Goal: Task Accomplishment & Management: Use online tool/utility

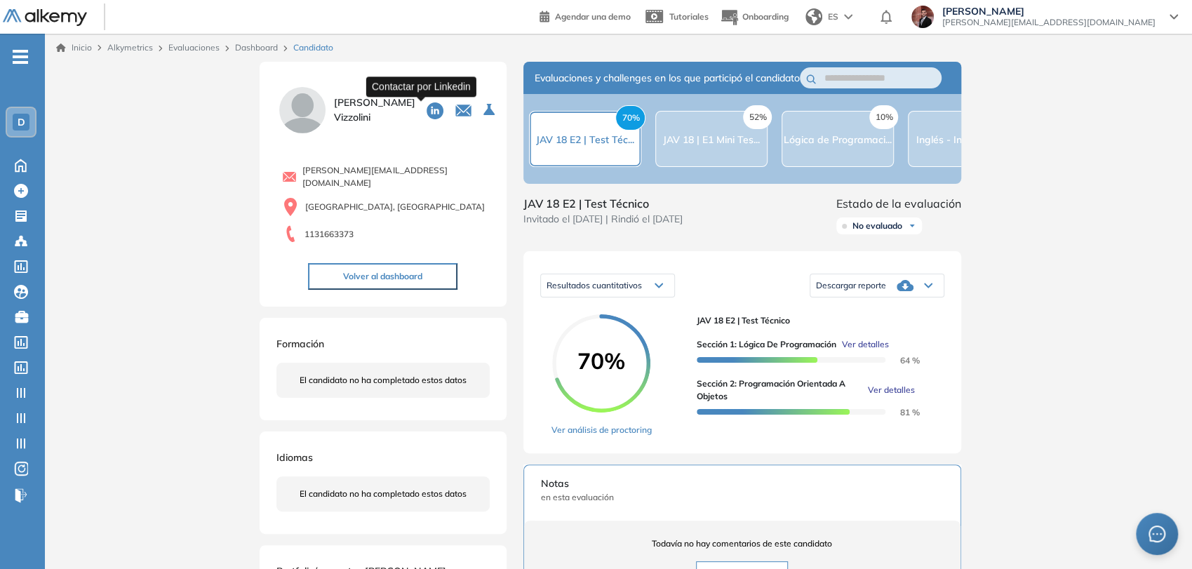
click at [427, 106] on icon at bounding box center [435, 110] width 17 height 17
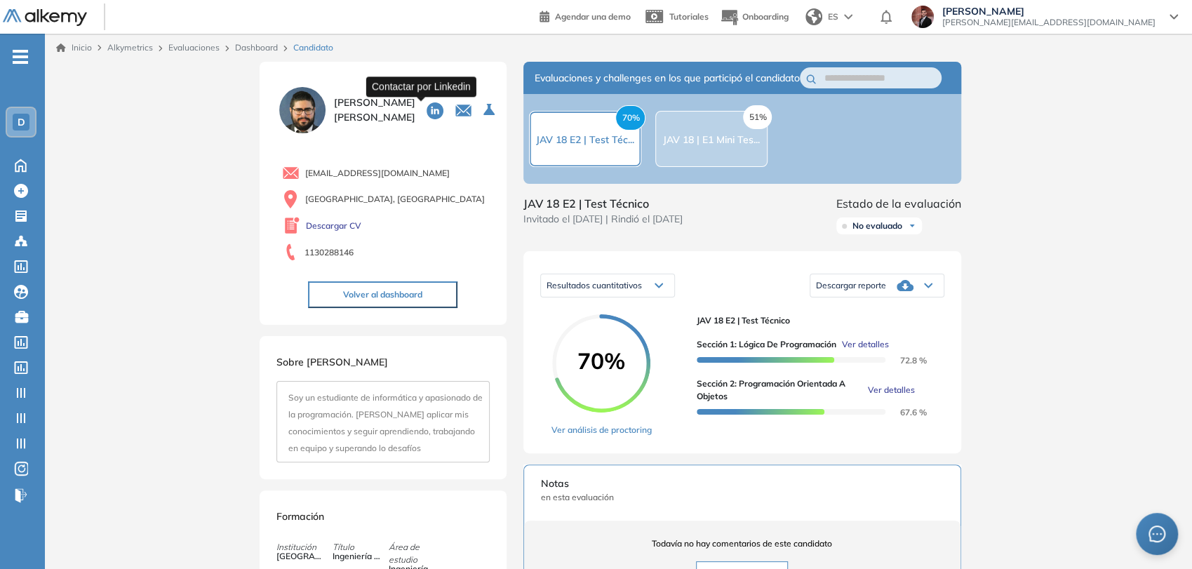
click at [427, 114] on icon at bounding box center [435, 110] width 17 height 17
drag, startPoint x: 425, startPoint y: 172, endPoint x: 304, endPoint y: 180, distance: 121.0
click at [304, 180] on div "villanuevaflaviot@gmail.com" at bounding box center [386, 173] width 208 height 18
copy span "villanuevaflaviot@gmail.com"
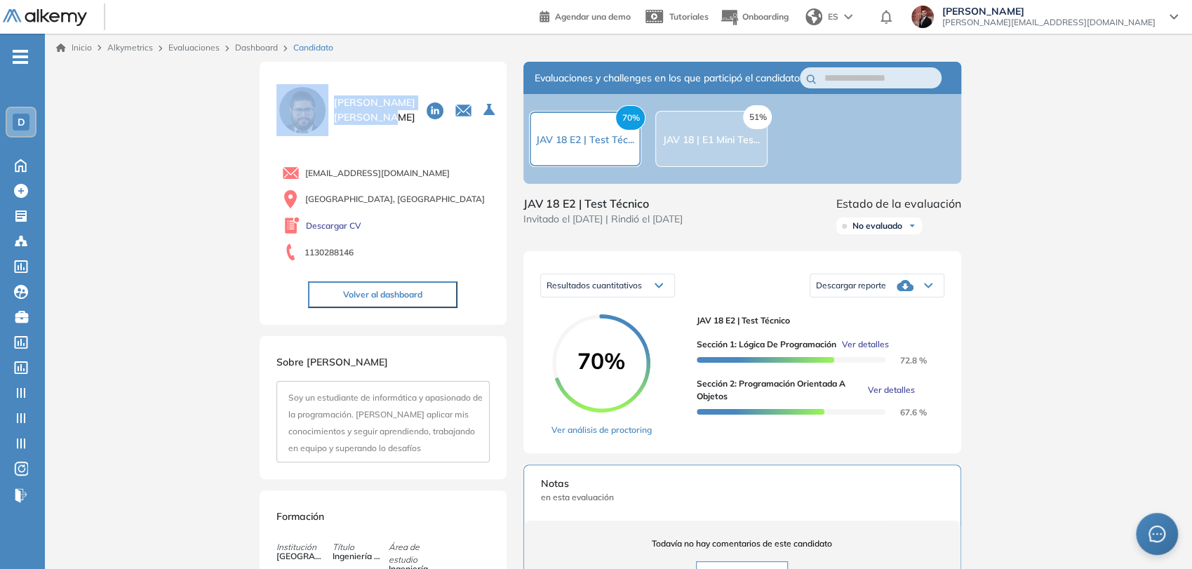
drag, startPoint x: 393, startPoint y: 119, endPoint x: 328, endPoint y: 88, distance: 71.9
click at [328, 88] on div "Flavio Villanueva" at bounding box center [382, 110] width 213 height 52
copy div "Flavio Villanueva"
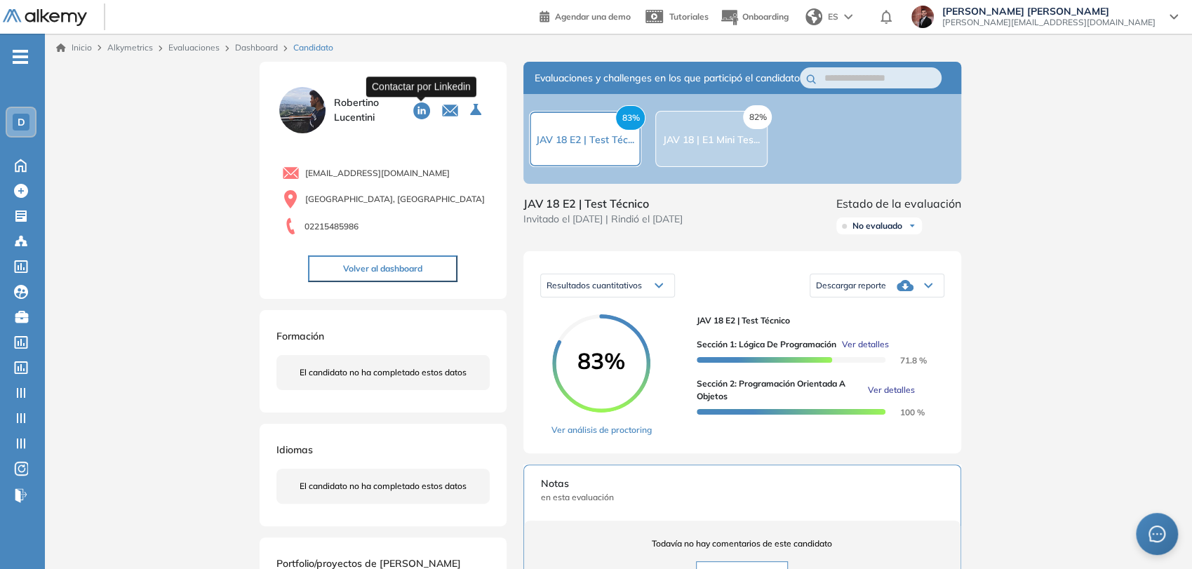
click at [424, 114] on icon at bounding box center [421, 110] width 17 height 17
drag, startPoint x: 434, startPoint y: 168, endPoint x: 295, endPoint y: 167, distance: 139.6
click at [295, 167] on div "robertinolucentini@gmail.com" at bounding box center [386, 173] width 208 height 18
copy span "robertinolucentini@gmail.com"
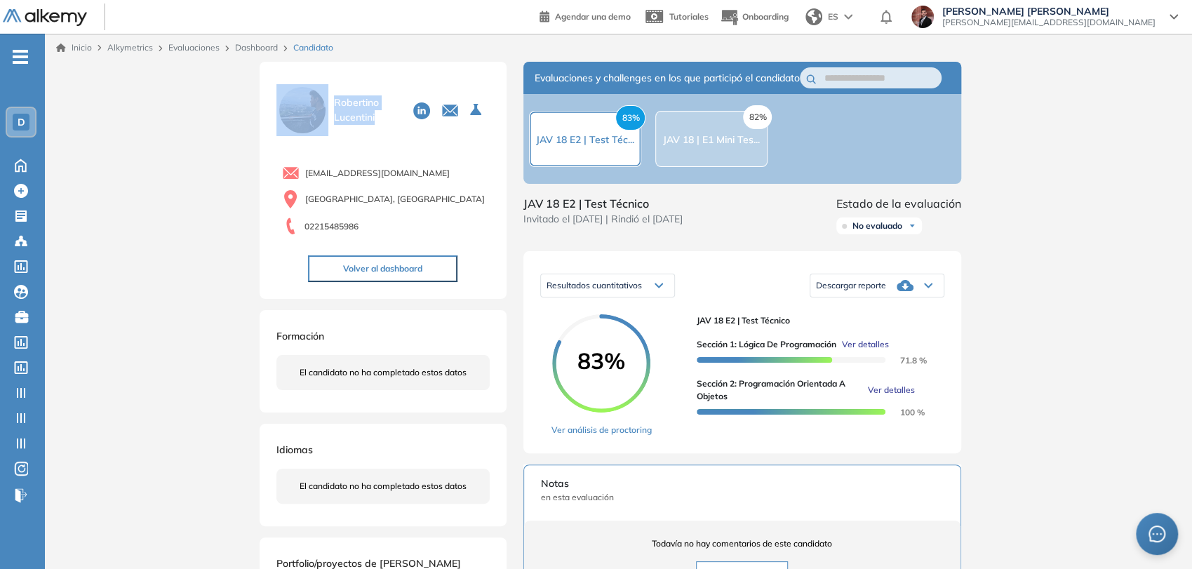
drag, startPoint x: 387, startPoint y: 115, endPoint x: 327, endPoint y: 102, distance: 61.6
click at [327, 102] on div "Robertino Lucentini" at bounding box center [382, 110] width 213 height 52
copy div "Robertino Lucentini"
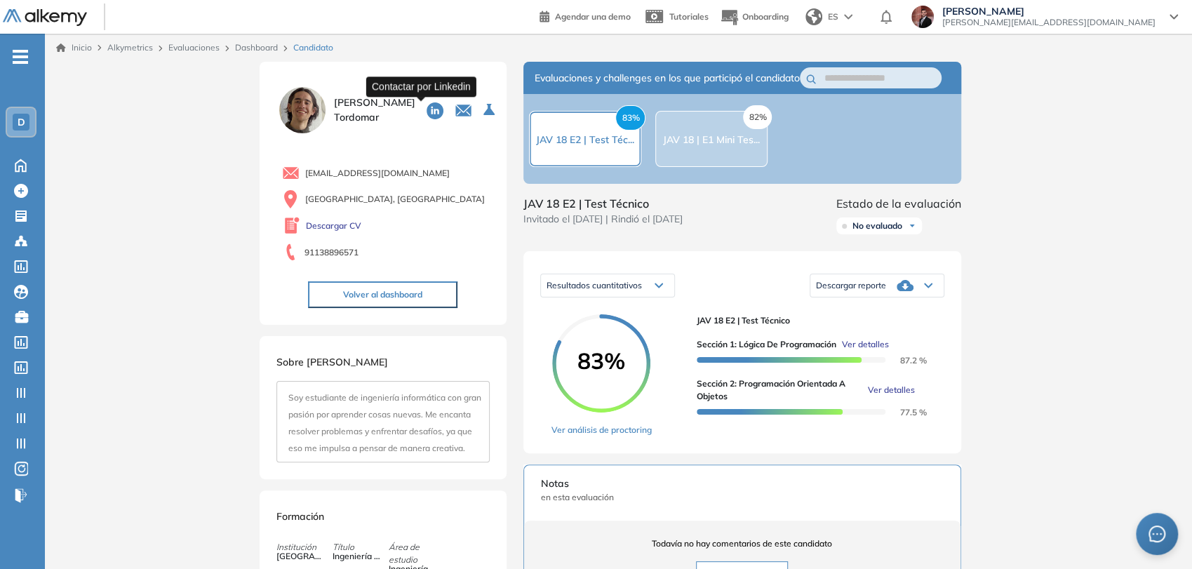
click at [427, 108] on icon at bounding box center [435, 110] width 17 height 17
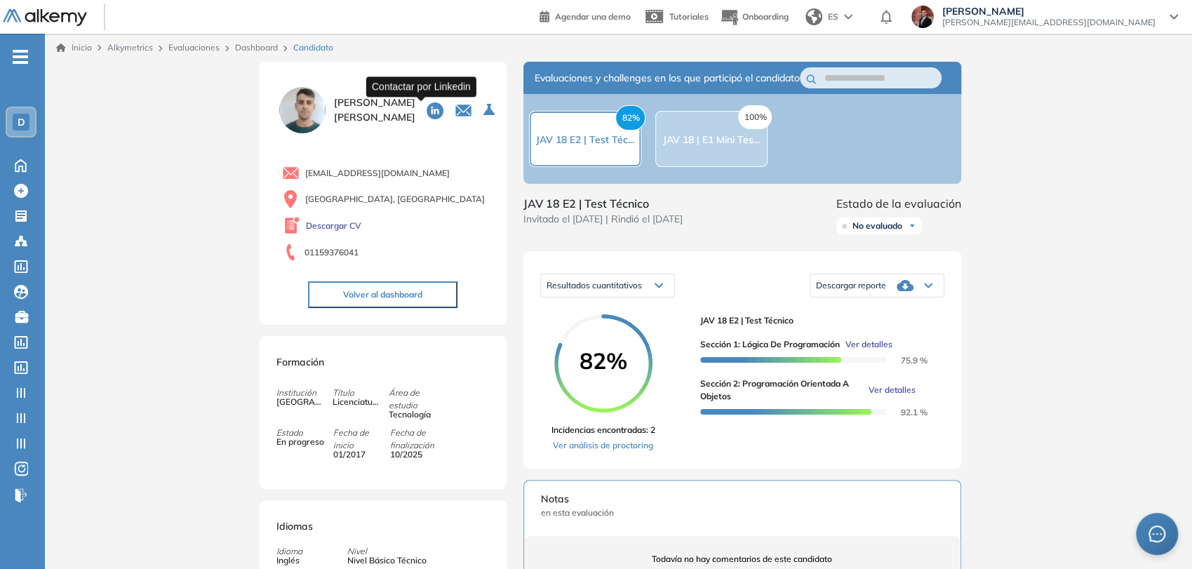
click at [427, 105] on icon at bounding box center [435, 110] width 17 height 17
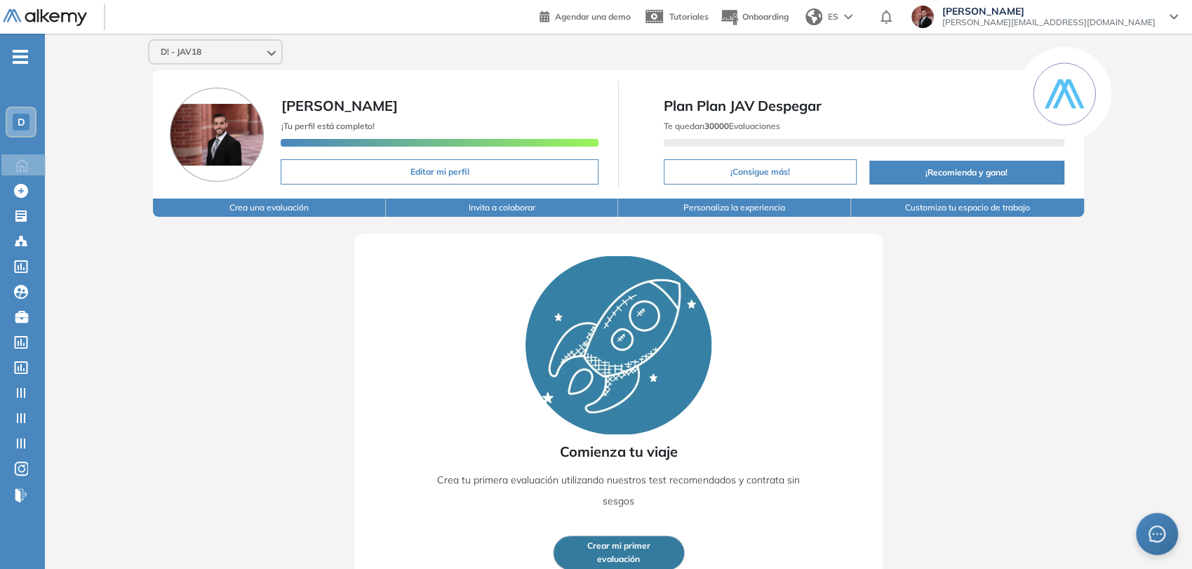
click at [15, 124] on div "D" at bounding box center [21, 122] width 17 height 17
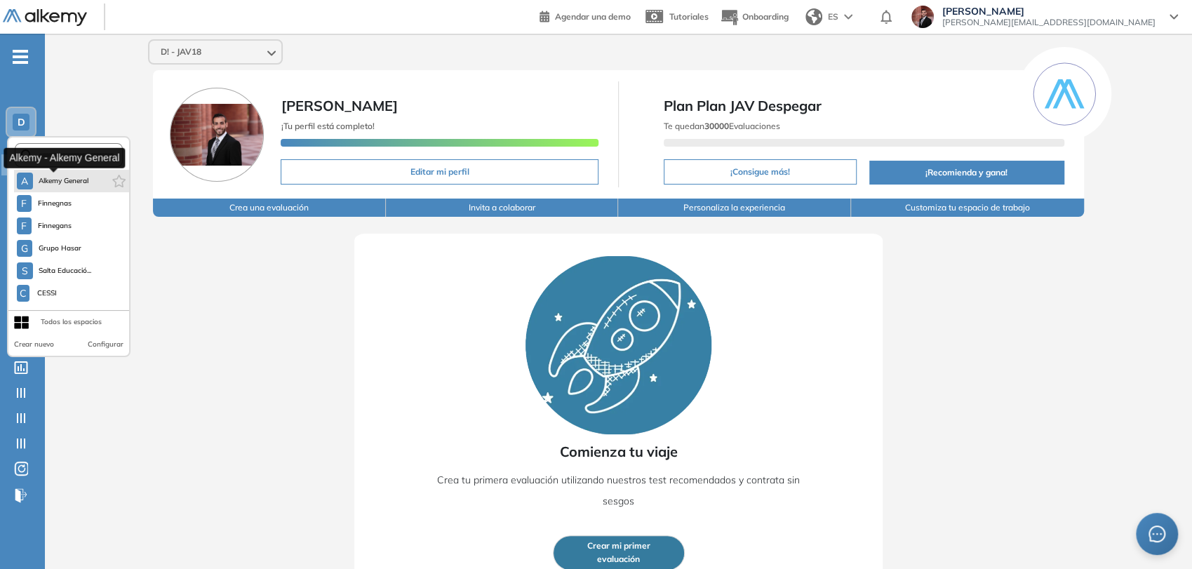
click at [48, 179] on span "Alkemy General" at bounding box center [64, 180] width 51 height 11
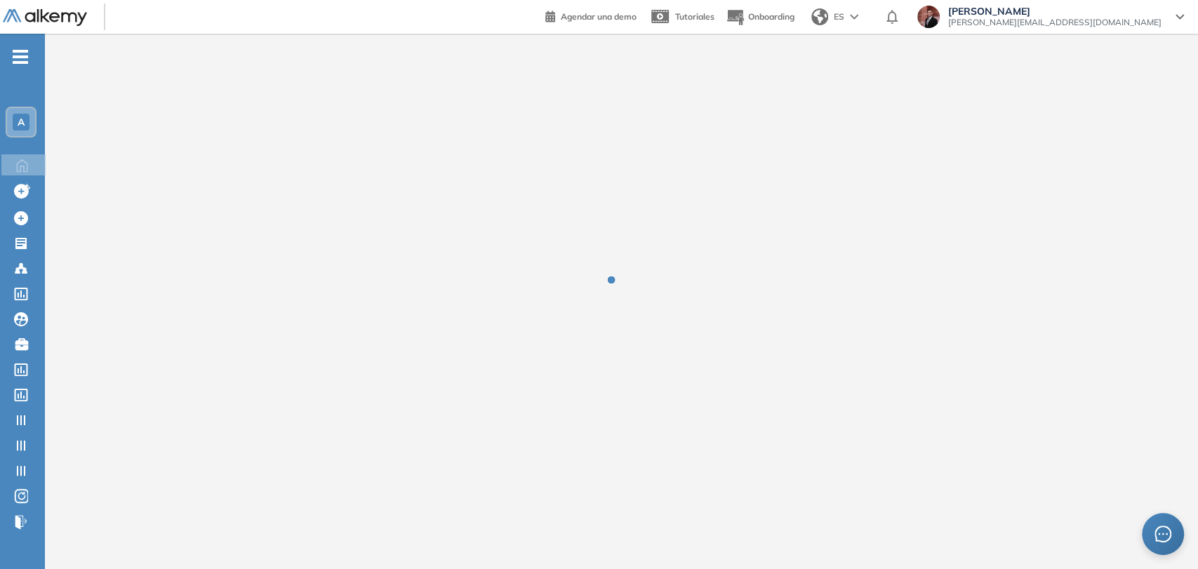
click at [26, 60] on span "-" at bounding box center [20, 55] width 15 height 11
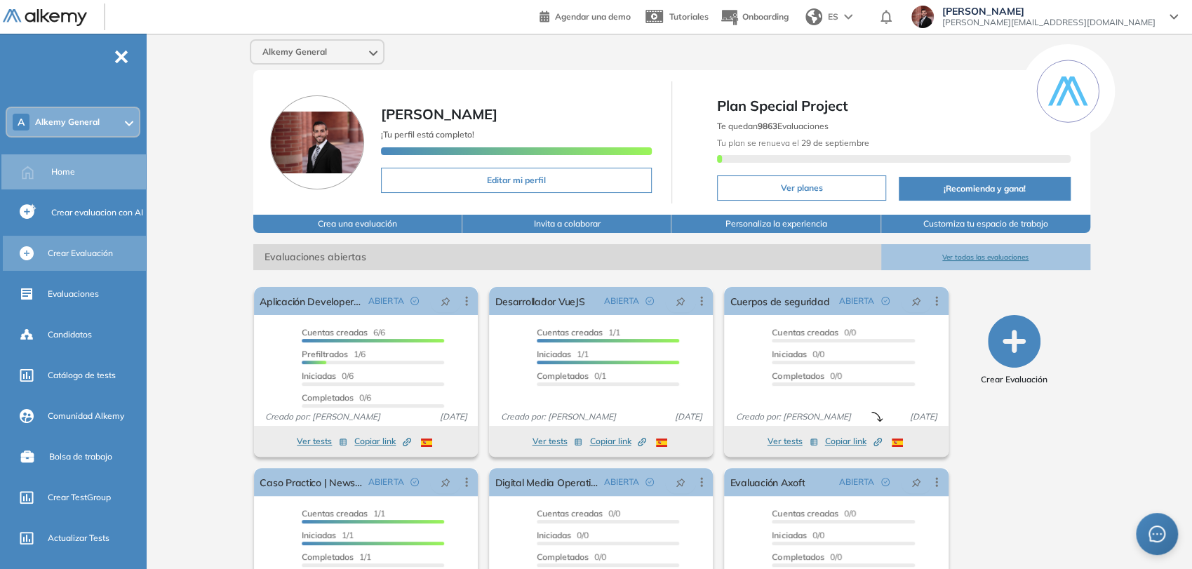
click at [81, 250] on span "Crear Evaluación" at bounding box center [80, 253] width 65 height 13
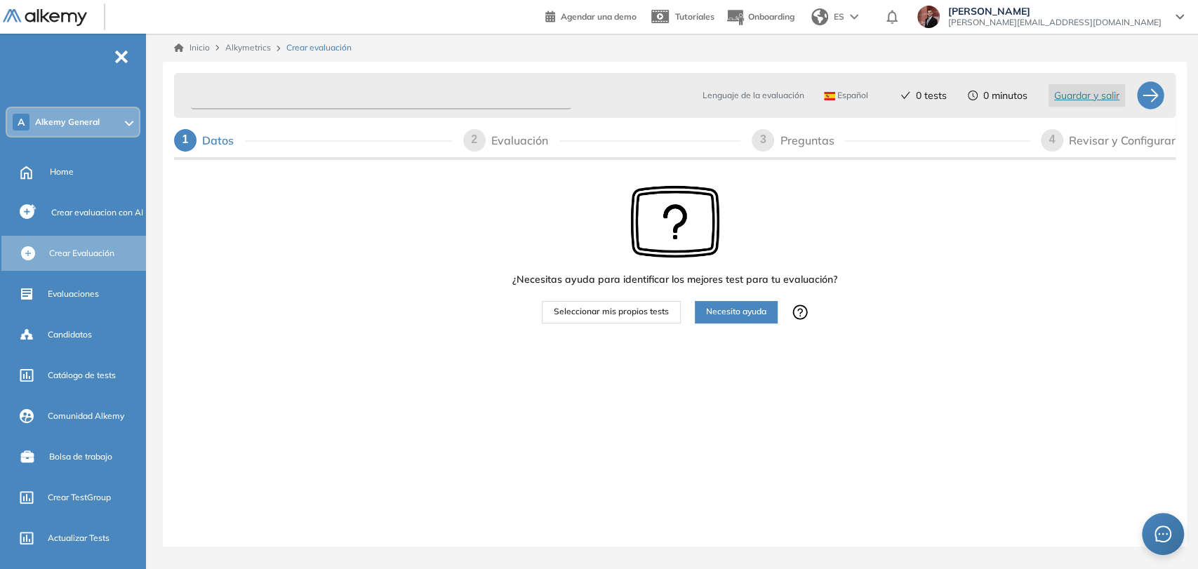
click at [351, 97] on input "text" at bounding box center [381, 95] width 380 height 27
type input "***"
click at [609, 315] on span "Seleccionar mis propios tests" at bounding box center [611, 311] width 115 height 13
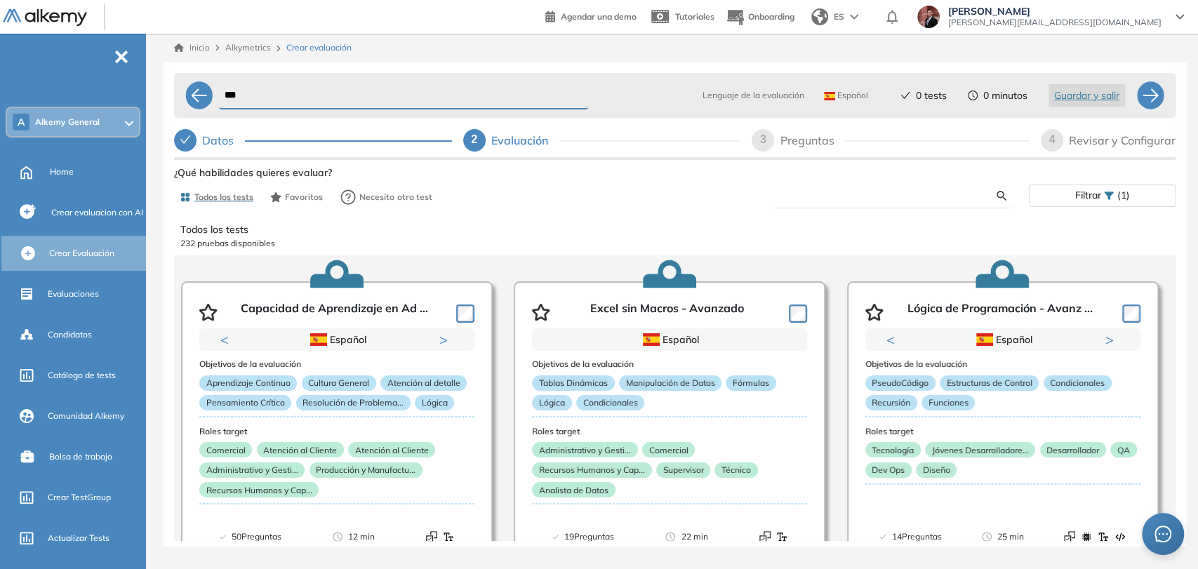
click at [902, 191] on input "text" at bounding box center [890, 195] width 213 height 13
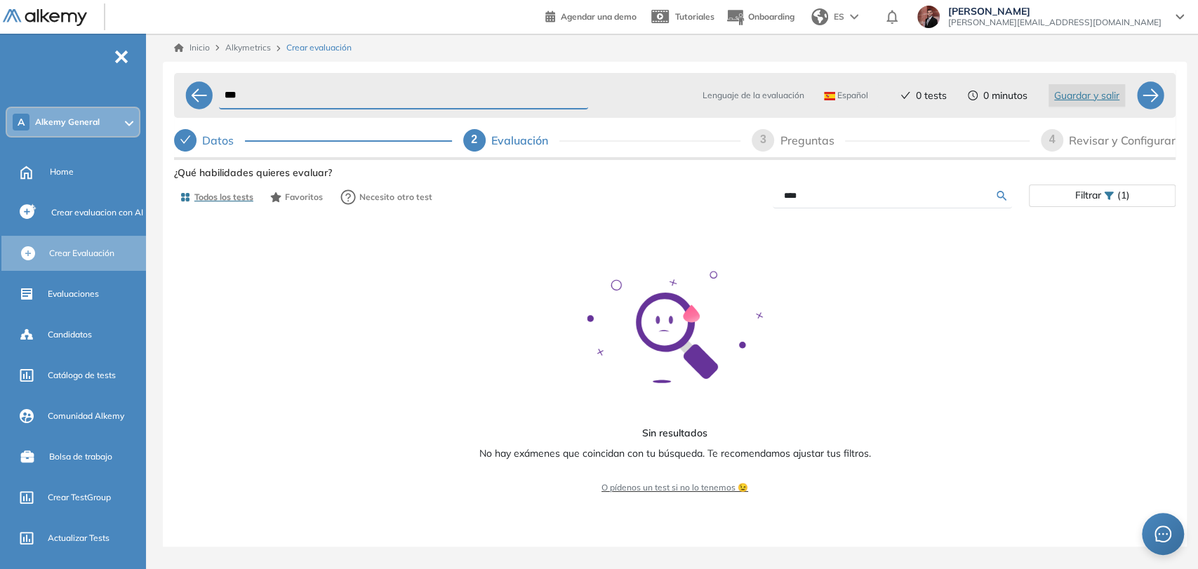
drag, startPoint x: 804, startPoint y: 187, endPoint x: 810, endPoint y: 213, distance: 27.2
click at [766, 192] on div "****" at bounding box center [852, 196] width 354 height 25
drag, startPoint x: 817, startPoint y: 196, endPoint x: 736, endPoint y: 183, distance: 82.4
click at [734, 187] on div "****" at bounding box center [852, 196] width 354 height 25
drag, startPoint x: 866, startPoint y: 199, endPoint x: 535, endPoint y: 162, distance: 333.2
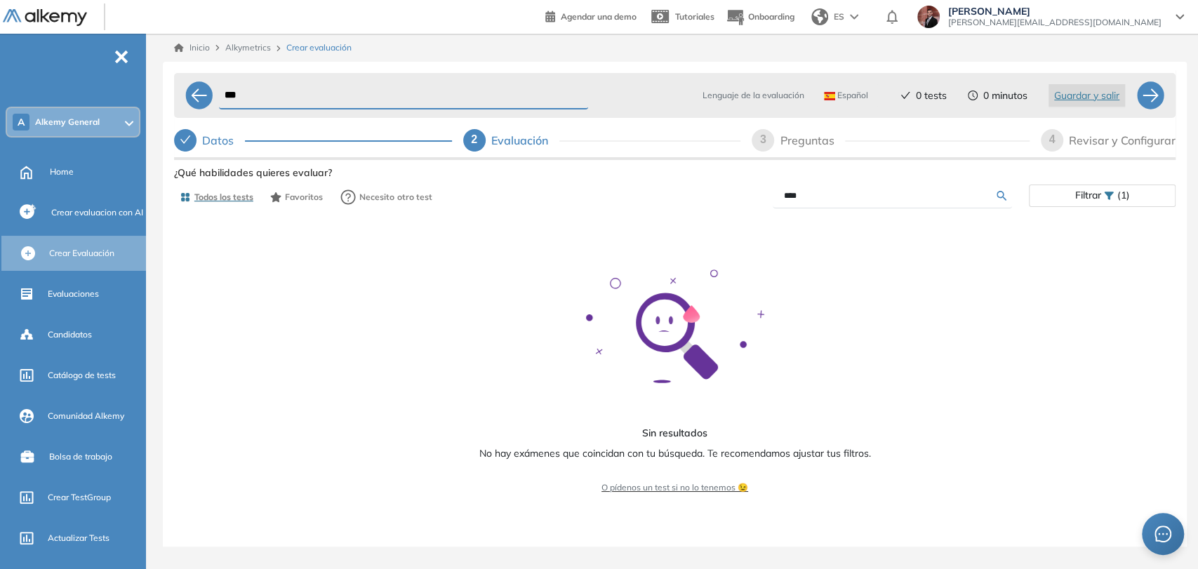
click at [535, 163] on div "Ver preguntas de muestra Demo Experiencia Starter Validado undefined minutos Pr…" at bounding box center [674, 400] width 1001 height 474
type input "******"
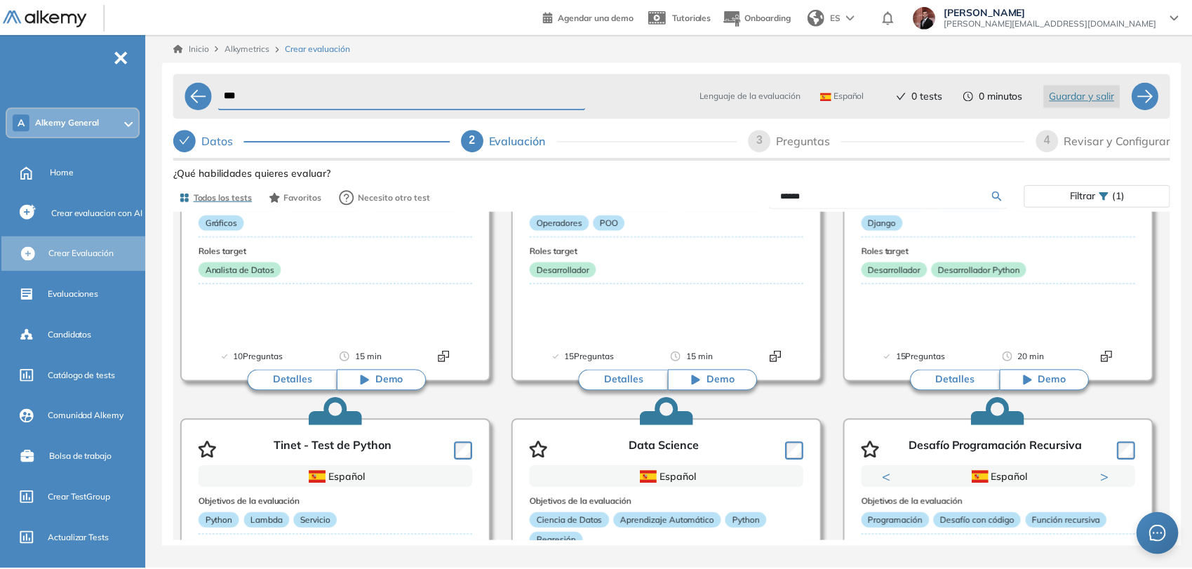
scroll to position [156, 0]
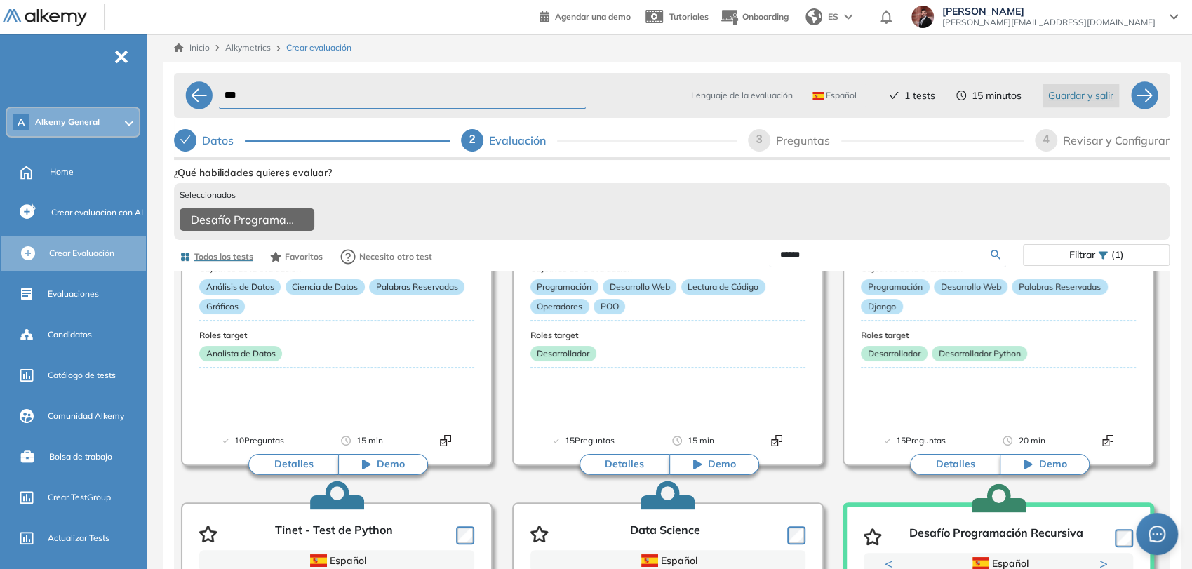
click at [1072, 139] on div "Revisar y Configurar" at bounding box center [1116, 140] width 107 height 22
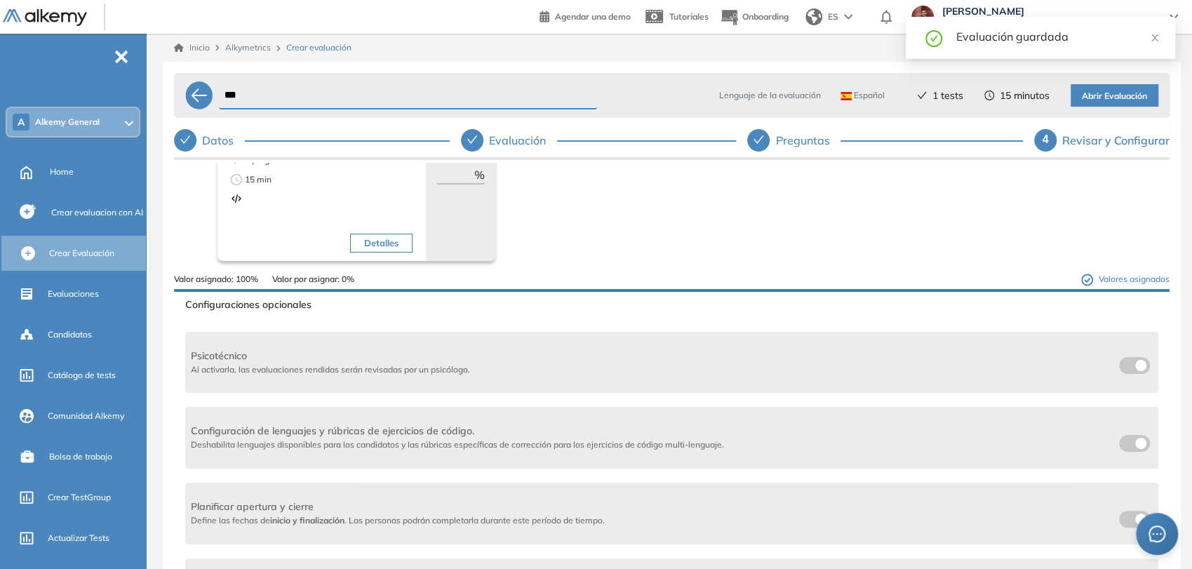
scroll to position [78, 0]
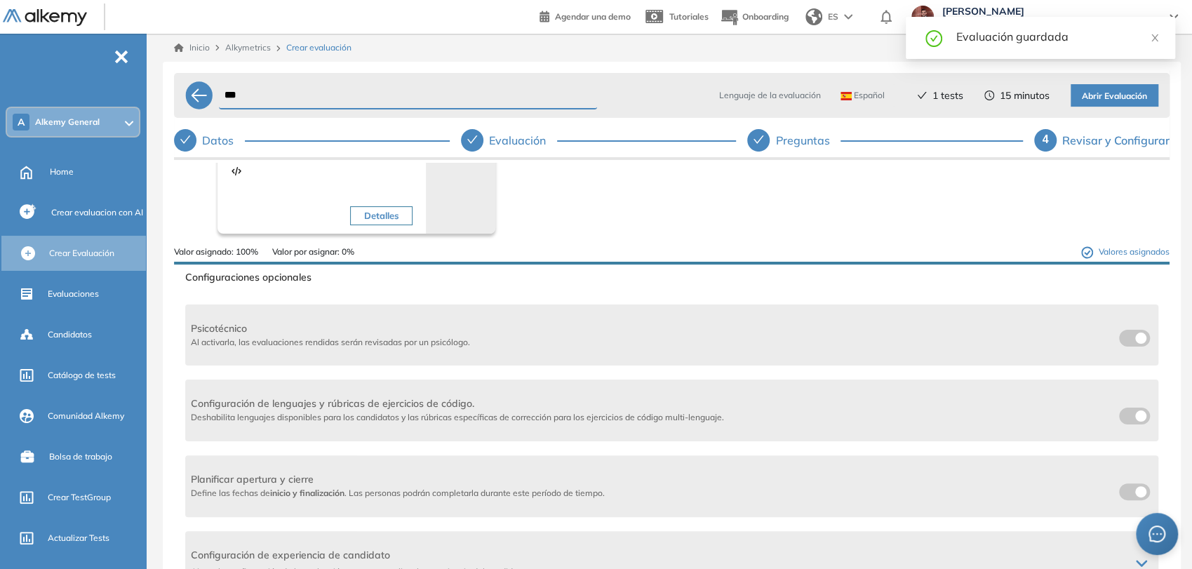
click at [1134, 417] on label at bounding box center [1134, 416] width 31 height 17
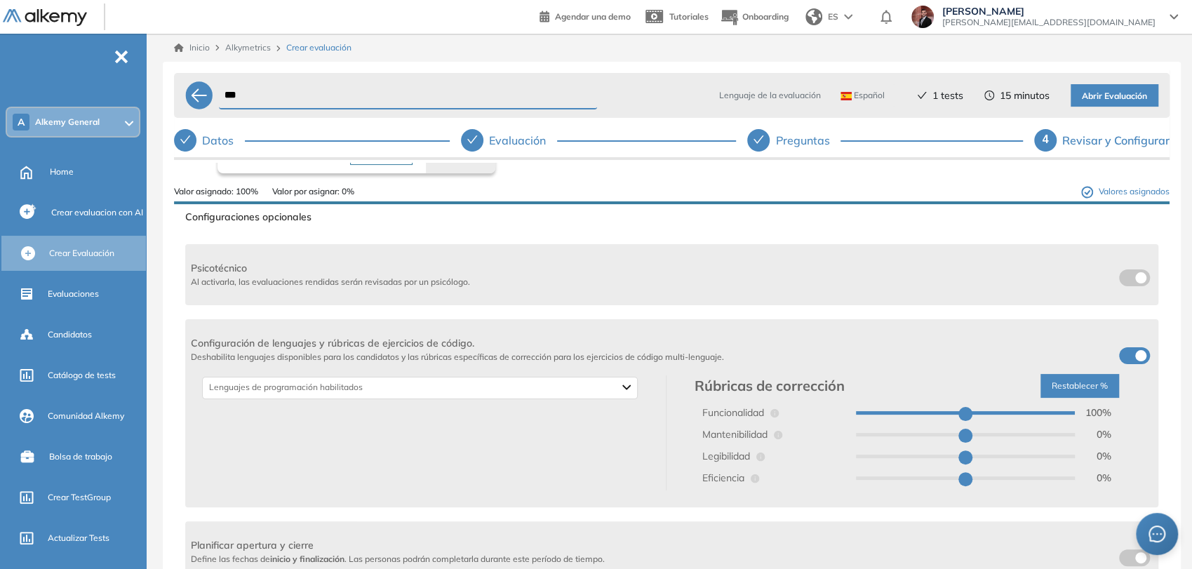
scroll to position [156, 0]
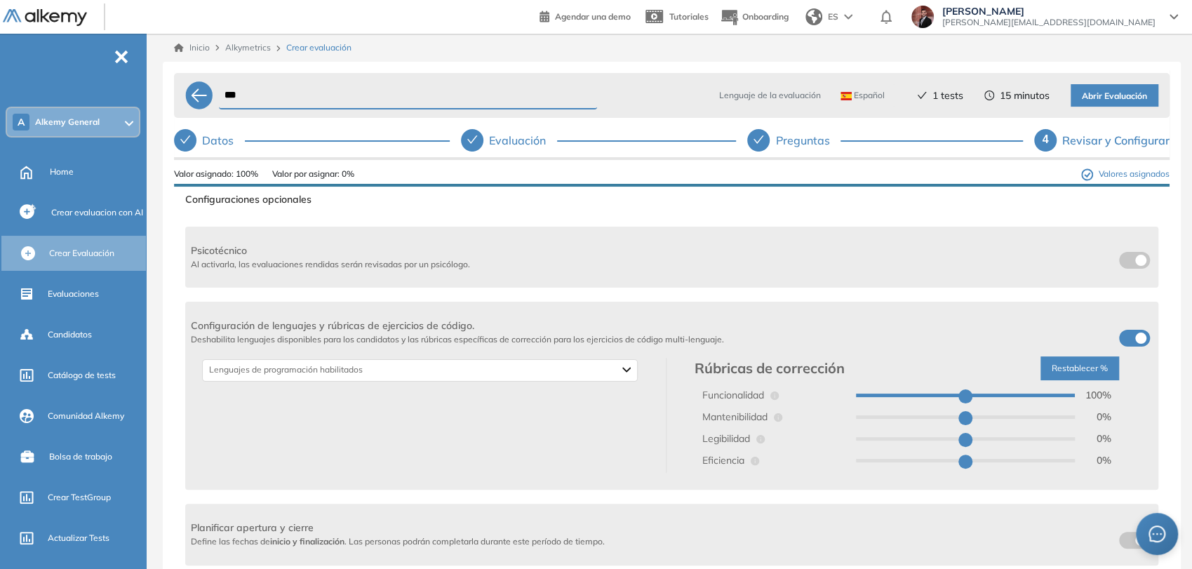
type input "**"
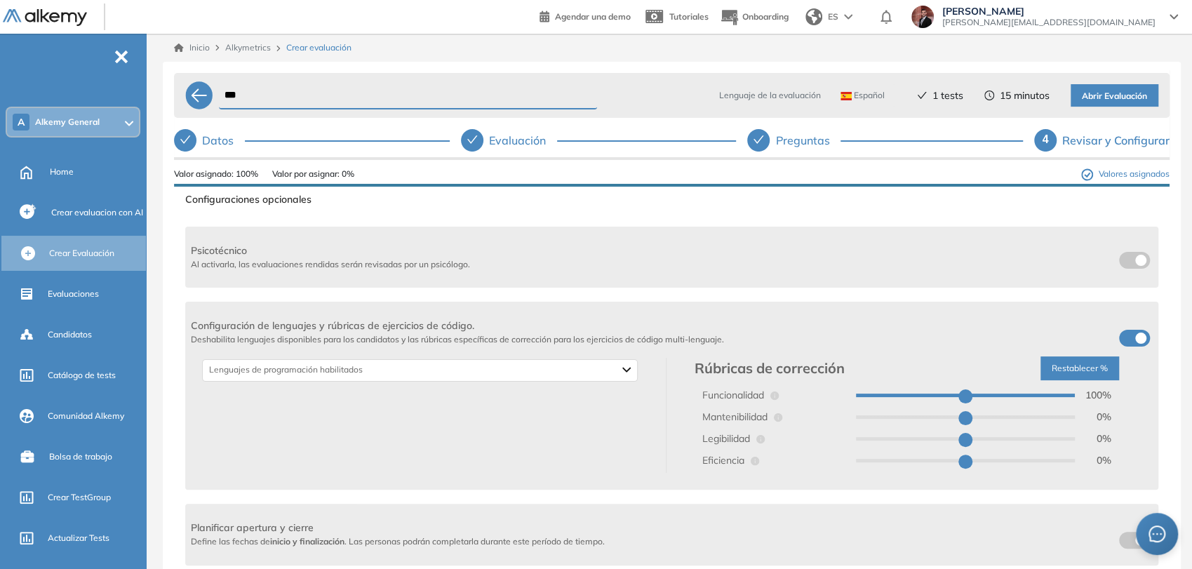
type input "**"
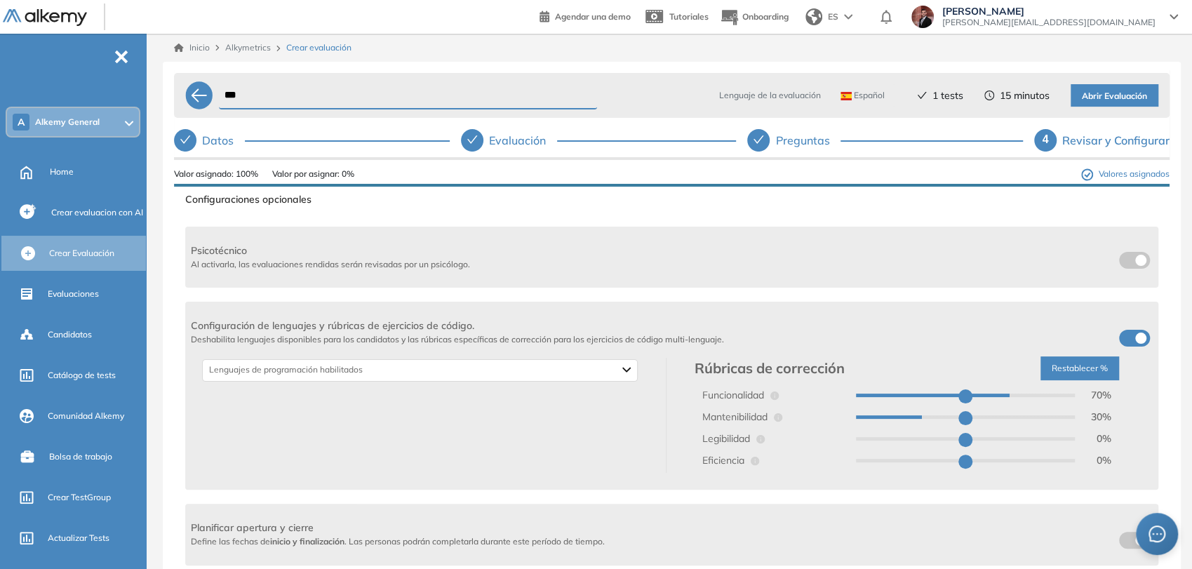
type input "**"
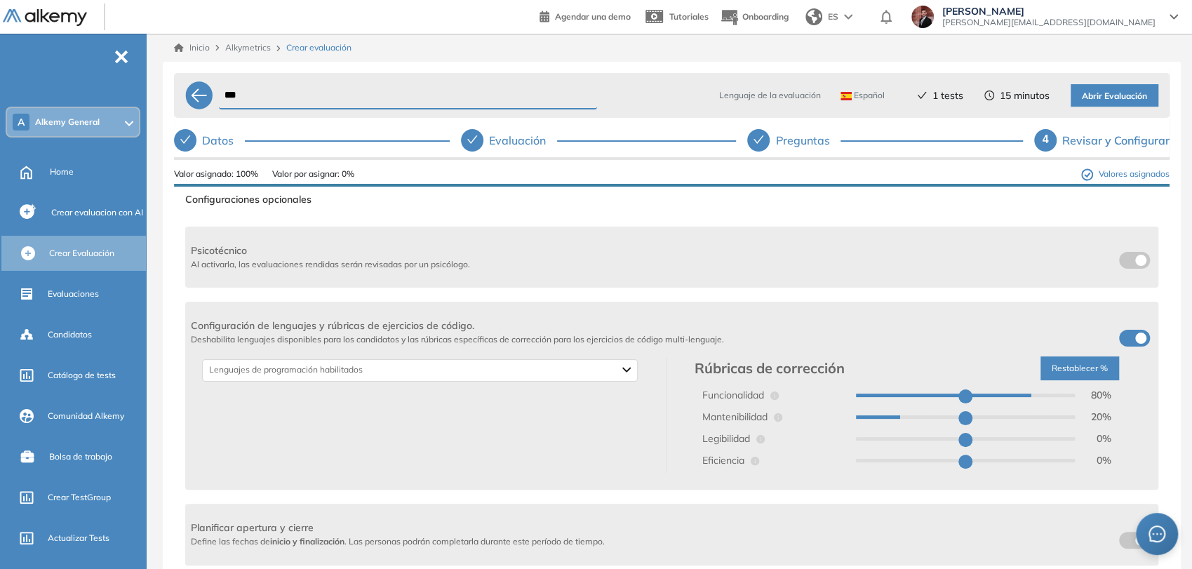
type input "**"
drag, startPoint x: 1065, startPoint y: 396, endPoint x: 831, endPoint y: 274, distance: 263.9
click at [1040, 397] on input "range" at bounding box center [966, 396] width 220 height 4
click at [1080, 373] on button "Restablecer %" at bounding box center [1079, 368] width 79 height 24
type input "***"
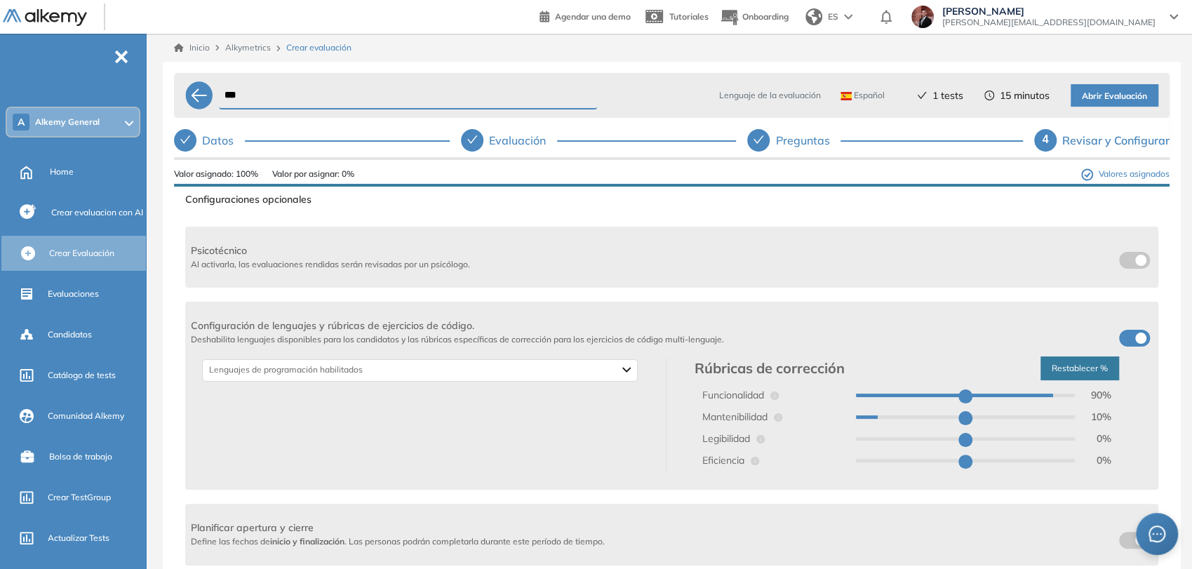
type input "*"
